Goal: Information Seeking & Learning: Learn about a topic

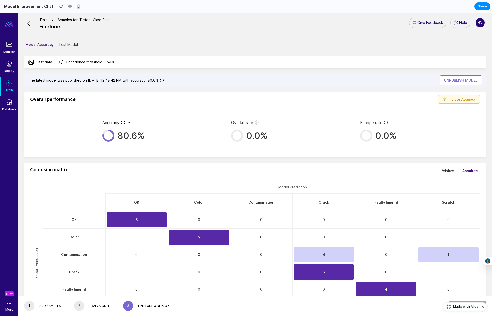
click at [134, 81] on p "The latest model was published on [DATE] 12:48:42 PM with accuracy: 80.6%" at bounding box center [93, 80] width 130 height 6
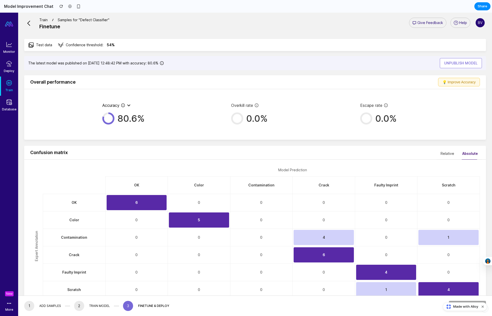
scroll to position [25, 0]
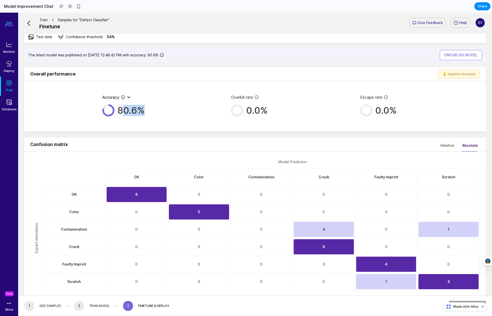
drag, startPoint x: 124, startPoint y: 110, endPoint x: 149, endPoint y: 110, distance: 25.0
click at [149, 110] on div "80.6%" at bounding box center [126, 110] width 48 height 12
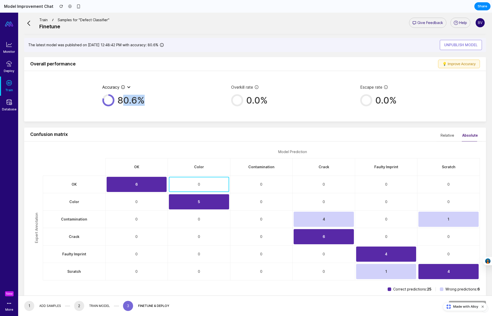
scroll to position [44, 0]
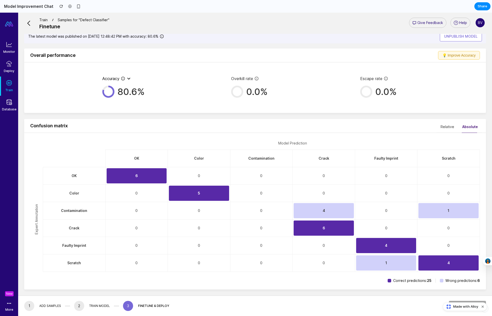
click at [258, 116] on div "Confusion matrix Relative Absolute Model Prediction Expert Annotation OK Color …" at bounding box center [255, 204] width 462 height 182
click at [327, 211] on div "4" at bounding box center [324, 210] width 60 height 15
click at [391, 62] on div "Overall performance" at bounding box center [234, 55] width 408 height 14
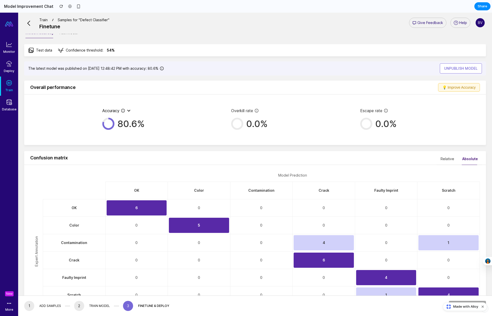
scroll to position [0, 0]
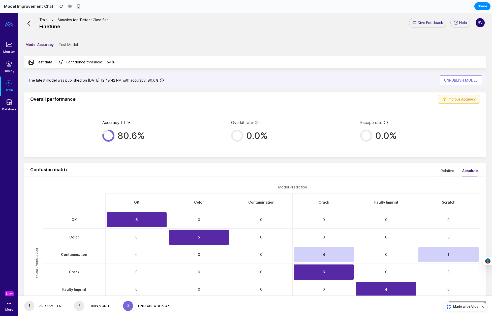
click at [368, 97] on h3 "Overall performance" at bounding box center [234, 99] width 408 height 6
